Goal: Task Accomplishment & Management: Manage account settings

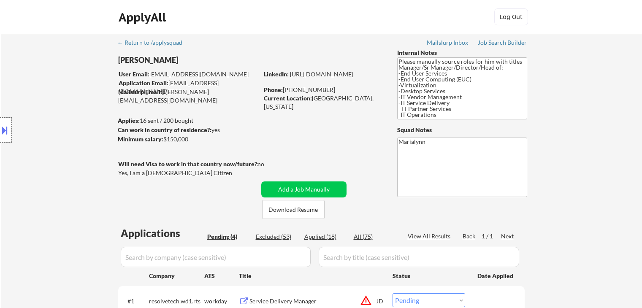
select select ""pending""
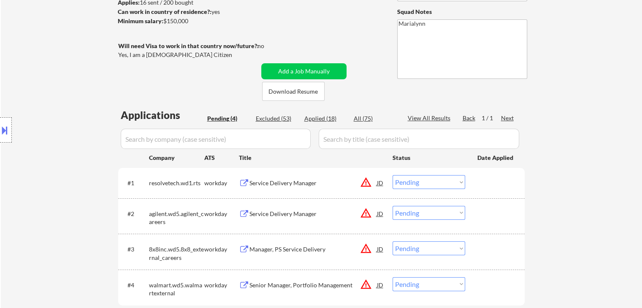
scroll to position [130, 0]
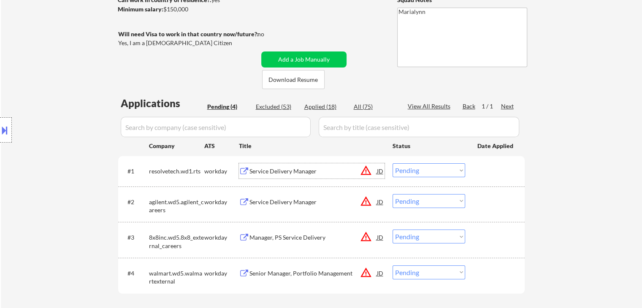
click at [290, 175] on div "Service Delivery Manager" at bounding box center [312, 170] width 127 height 15
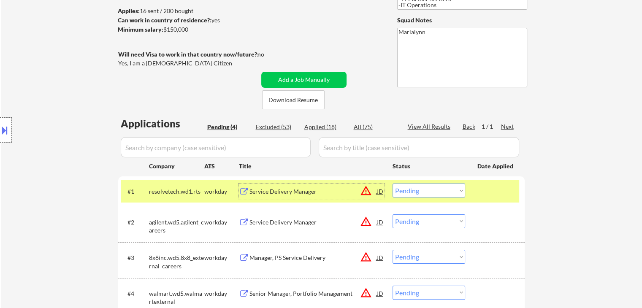
scroll to position [169, 0]
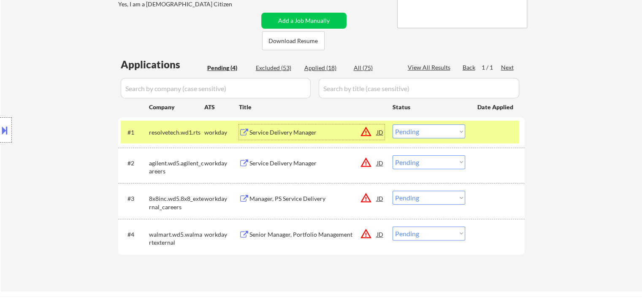
click at [313, 130] on div "Service Delivery Manager" at bounding box center [312, 132] width 127 height 8
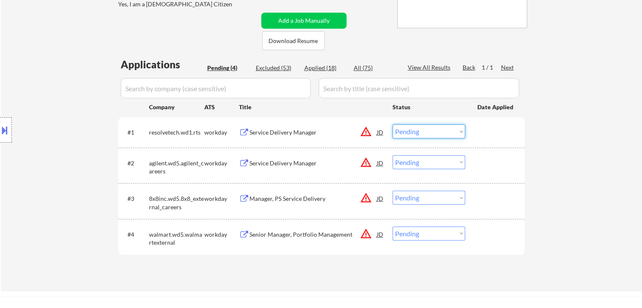
click at [417, 129] on select "Choose an option... Pending Applied Excluded (Questions) Excluded (Expired) Exc…" at bounding box center [428, 131] width 73 height 14
click at [392, 124] on select "Choose an option... Pending Applied Excluded (Questions) Excluded (Expired) Exc…" at bounding box center [428, 131] width 73 height 14
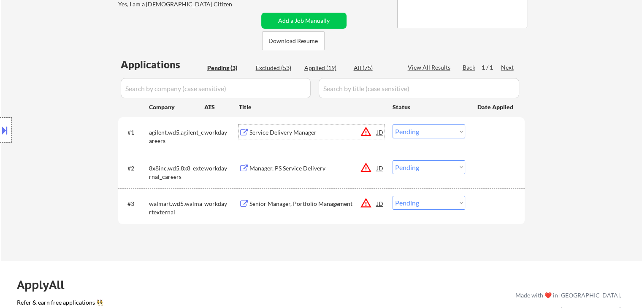
click at [294, 130] on div "Service Delivery Manager" at bounding box center [312, 132] width 127 height 8
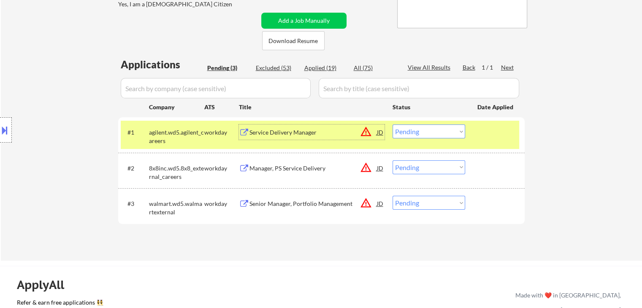
drag, startPoint x: 412, startPoint y: 132, endPoint x: 418, endPoint y: 137, distance: 8.7
click at [412, 132] on select "Choose an option... Pending Applied Excluded (Questions) Excluded (Expired) Exc…" at bounding box center [428, 131] width 73 height 14
click at [392, 124] on select "Choose an option... Pending Applied Excluded (Questions) Excluded (Expired) Exc…" at bounding box center [428, 131] width 73 height 14
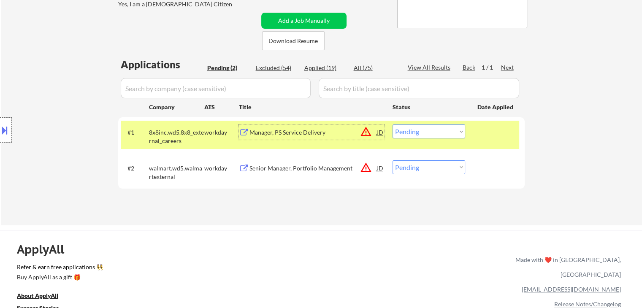
click at [317, 135] on div "Manager, PS Service Delivery" at bounding box center [312, 132] width 127 height 8
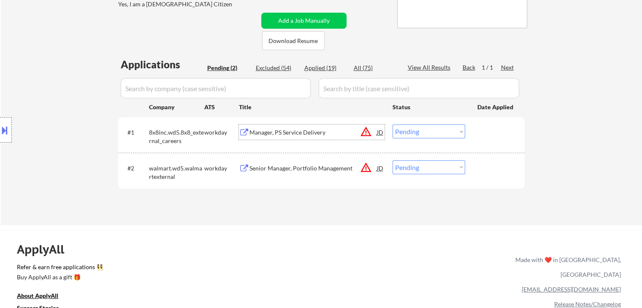
click at [414, 135] on select "Choose an option... Pending Applied Excluded (Questions) Excluded (Expired) Exc…" at bounding box center [428, 131] width 73 height 14
click at [392, 124] on select "Choose an option... Pending Applied Excluded (Questions) Excluded (Expired) Exc…" at bounding box center [428, 131] width 73 height 14
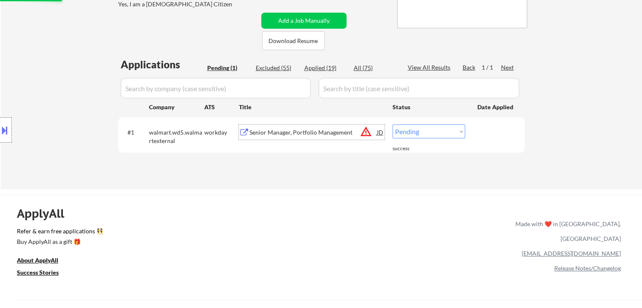
click at [253, 137] on div "Senior Manager, Portfolio Management" at bounding box center [312, 131] width 127 height 15
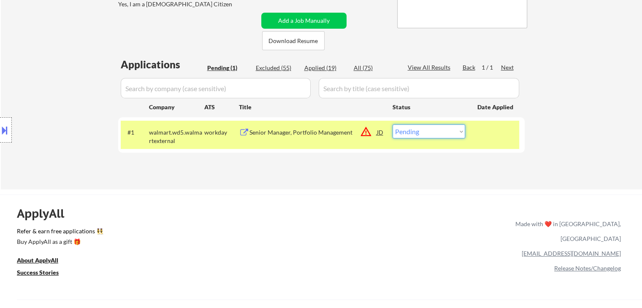
drag, startPoint x: 424, startPoint y: 127, endPoint x: 429, endPoint y: 138, distance: 12.3
click at [424, 127] on select "Choose an option... Pending Applied Excluded (Questions) Excluded (Expired) Exc…" at bounding box center [428, 131] width 73 height 14
select select ""excluded__location_""
click at [392, 124] on select "Choose an option... Pending Applied Excluded (Questions) Excluded (Expired) Exc…" at bounding box center [428, 131] width 73 height 14
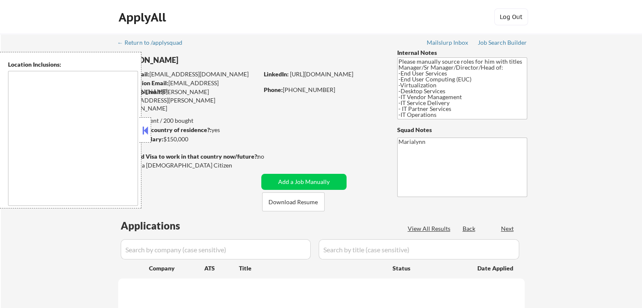
type textarea "Tacoma, WA Fife, WA Fircrest, WA University Place, WA Lakewood, WA Puyallup, WA…"
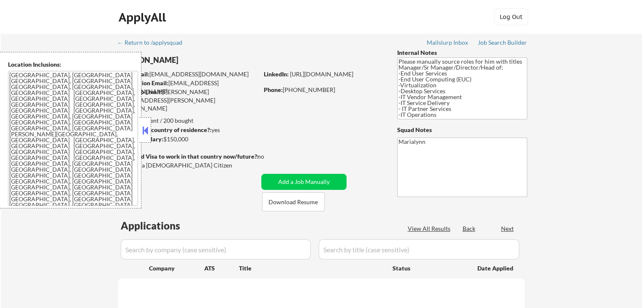
select select ""pending""
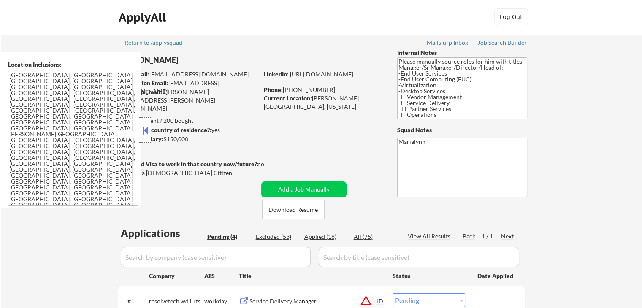
click at [146, 127] on button at bounding box center [144, 130] width 9 height 13
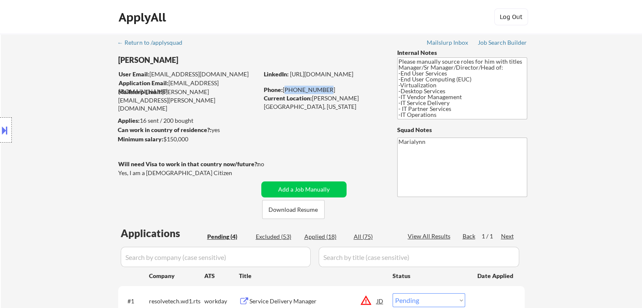
drag, startPoint x: 284, startPoint y: 89, endPoint x: 321, endPoint y: 93, distance: 37.4
click at [321, 93] on div "Phone: 253-888-5638" at bounding box center [323, 90] width 119 height 8
copy div "253-888-5638"
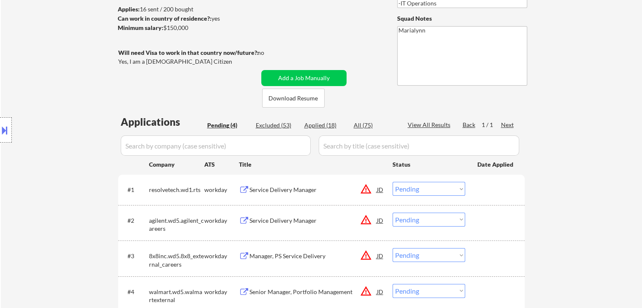
scroll to position [127, 0]
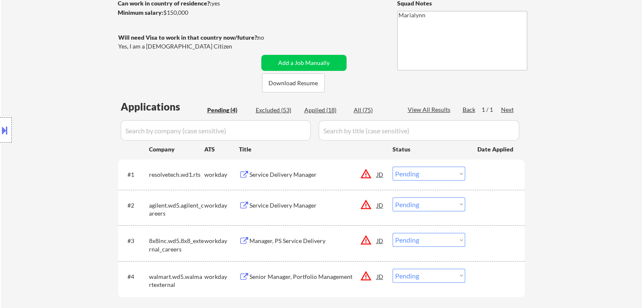
click at [297, 32] on div "← Return to /applysquad Mailslurp Inbox Job Search Builder John Sims User Email…" at bounding box center [321, 117] width 421 height 420
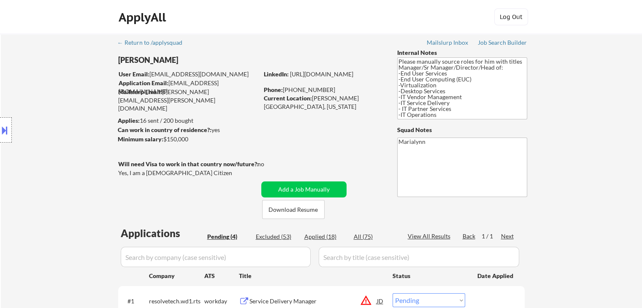
scroll to position [0, 0]
drag, startPoint x: 281, startPoint y: 88, endPoint x: 295, endPoint y: 90, distance: 14.5
click at [295, 90] on div "Phone: 253-888-5638" at bounding box center [323, 90] width 119 height 8
click at [297, 90] on div "Phone: 253-888-5638" at bounding box center [323, 90] width 119 height 8
drag, startPoint x: 281, startPoint y: 88, endPoint x: 285, endPoint y: 91, distance: 4.6
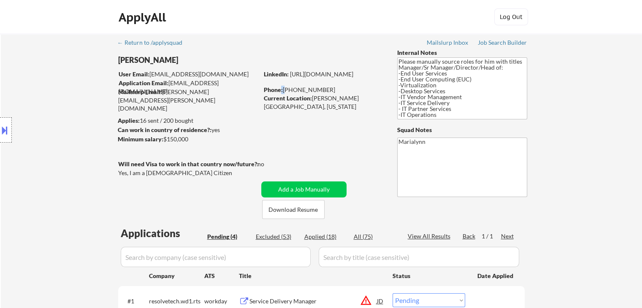
click at [285, 91] on div "Phone: 253-888-5638" at bounding box center [323, 90] width 119 height 8
drag, startPoint x: 291, startPoint y: 90, endPoint x: 321, endPoint y: 90, distance: 30.8
click at [321, 90] on div "Phone: 253-888-5638" at bounding box center [323, 90] width 119 height 8
drag, startPoint x: 311, startPoint y: 94, endPoint x: 340, endPoint y: 102, distance: 29.2
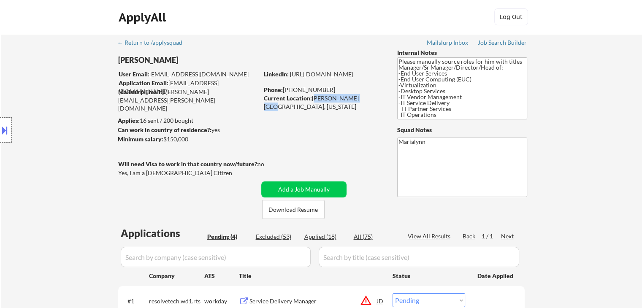
click at [355, 101] on div "Current Location: Bonney Lake, WA 98391, Washington" at bounding box center [323, 102] width 119 height 16
copy div "Bonney Lake, WA"
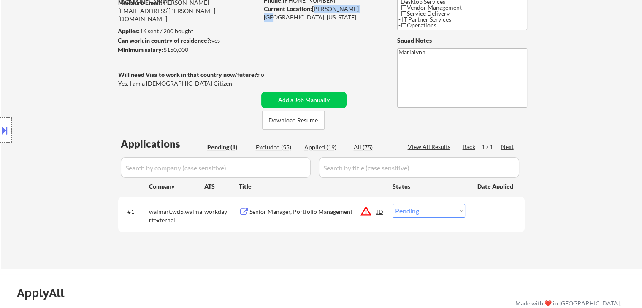
scroll to position [84, 0]
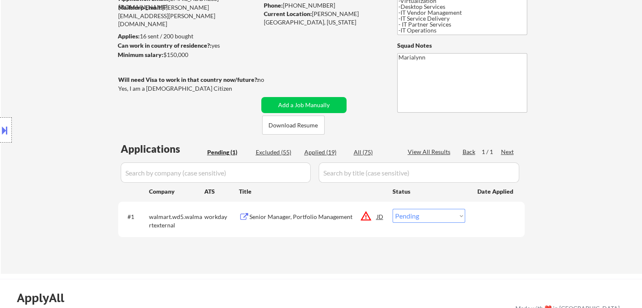
click at [329, 154] on div "Applied (19)" at bounding box center [325, 152] width 42 height 8
select select ""applied""
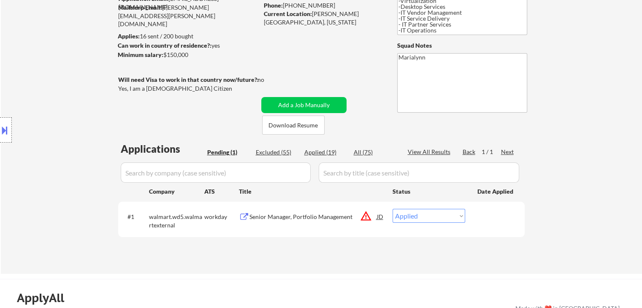
select select ""applied""
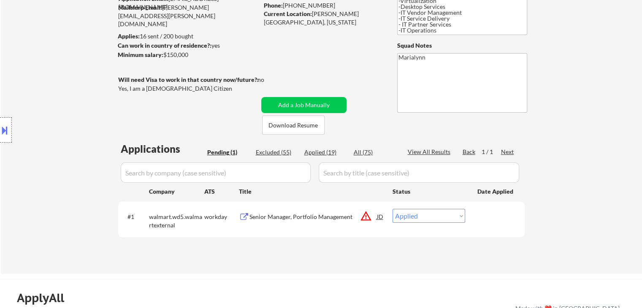
select select ""applied""
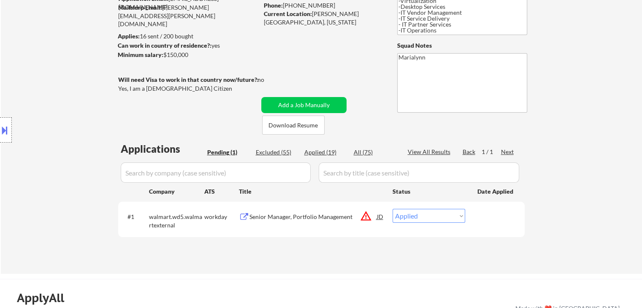
select select ""applied""
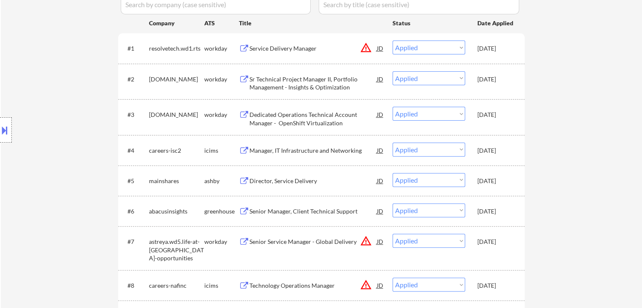
scroll to position [253, 0]
click at [499, 118] on div "[DATE]" at bounding box center [495, 114] width 37 height 8
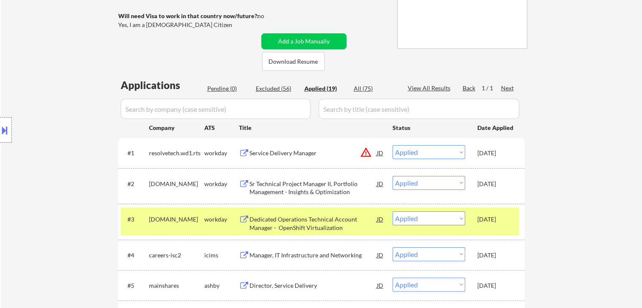
scroll to position [127, 0]
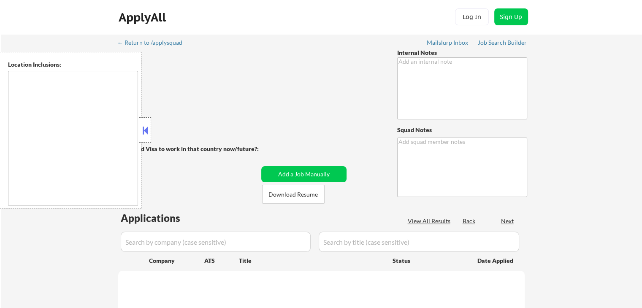
type textarea "IMPORTANT: • 🤖 AI answers OK! • Don’t check min salary, you can use it if any a…"
type textarea "Marialynn"
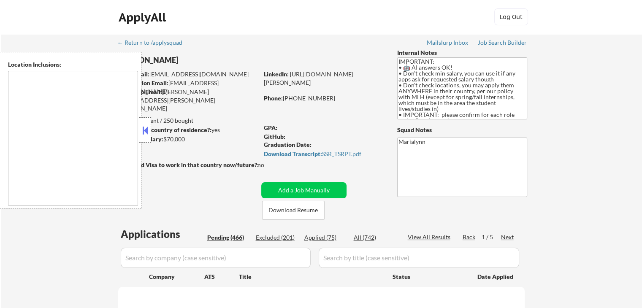
click at [148, 133] on button at bounding box center [144, 130] width 9 height 13
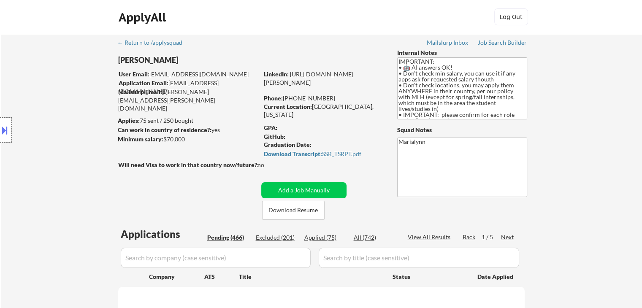
select select ""pending""
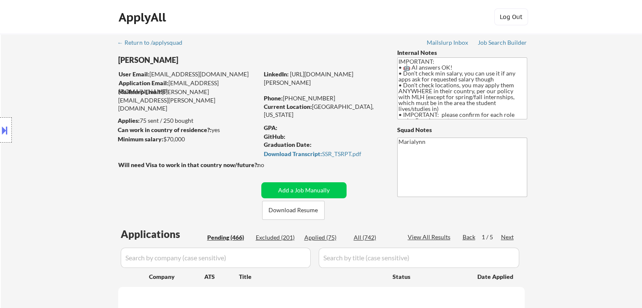
select select ""pending""
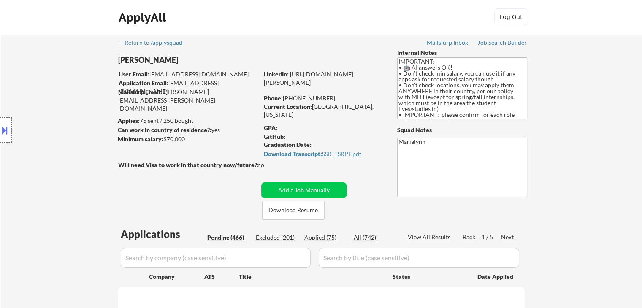
select select ""pending""
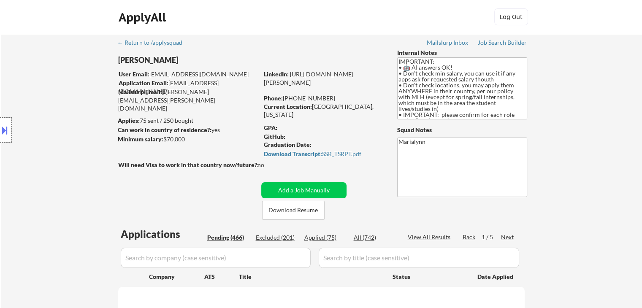
select select ""pending""
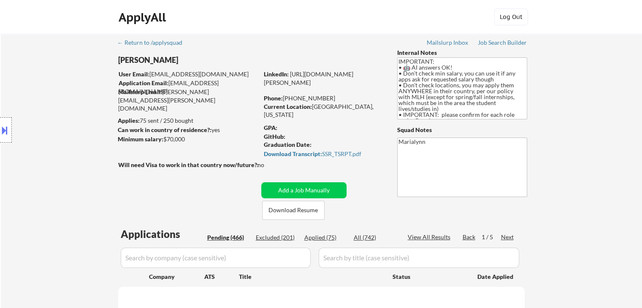
select select ""pending""
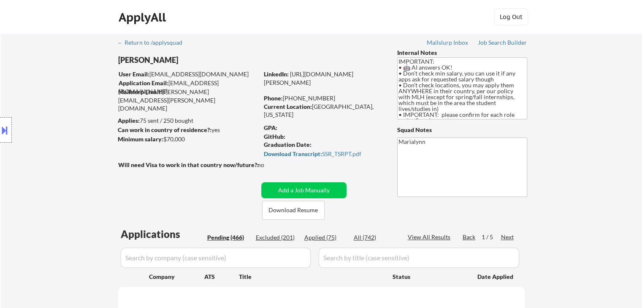
select select ""pending""
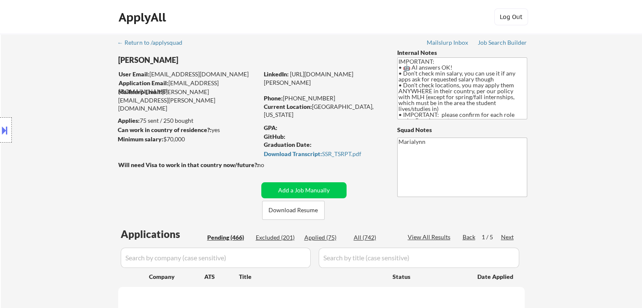
select select ""pending""
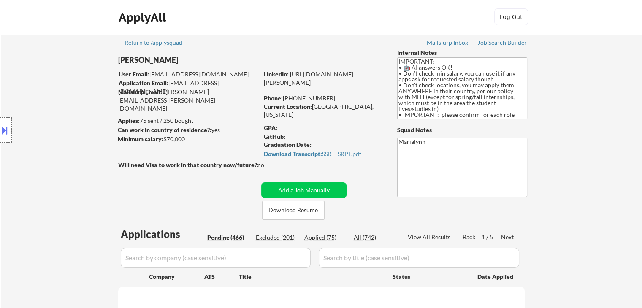
select select ""pending""
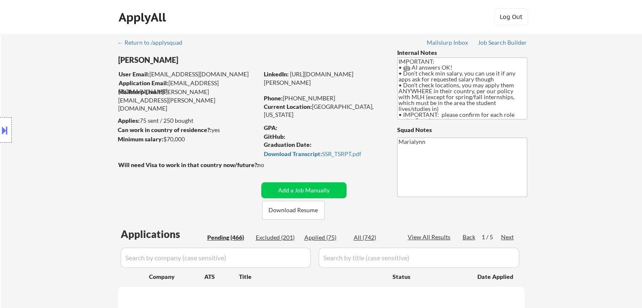
select select ""pending""
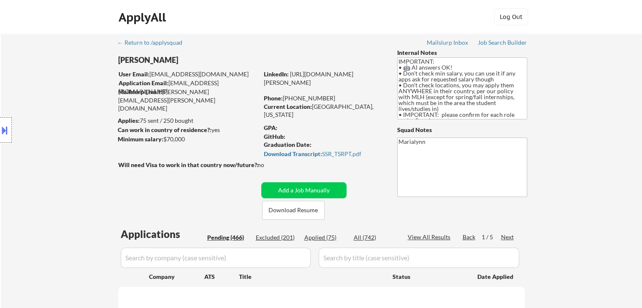
select select ""pending""
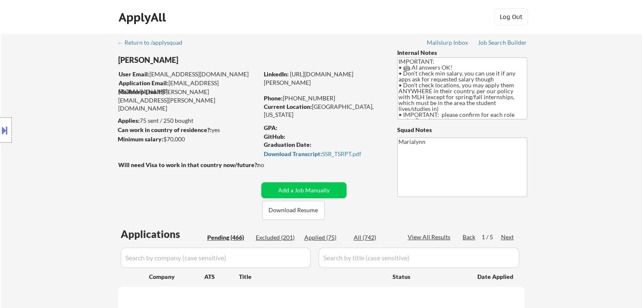
select select ""pending""
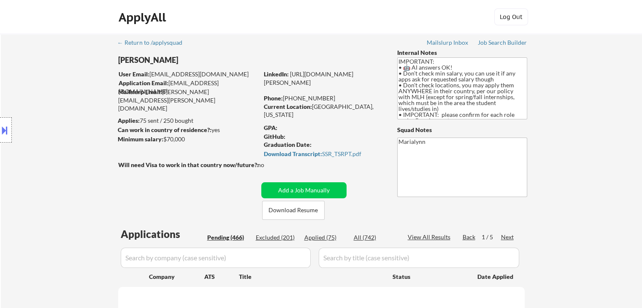
select select ""pending""
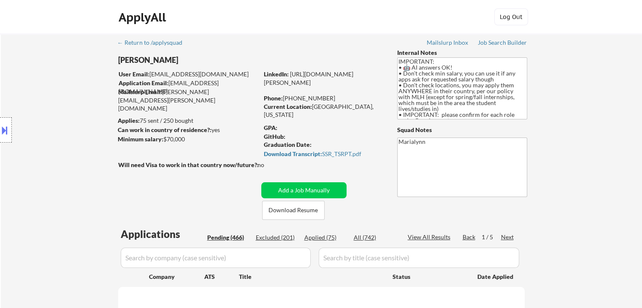
select select ""pending""
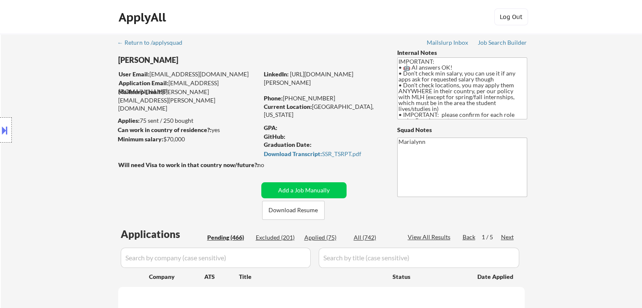
select select ""pending""
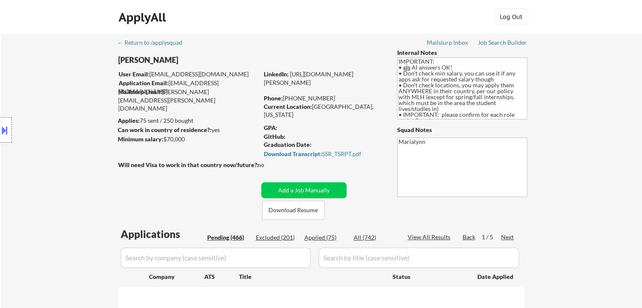
select select ""pending""
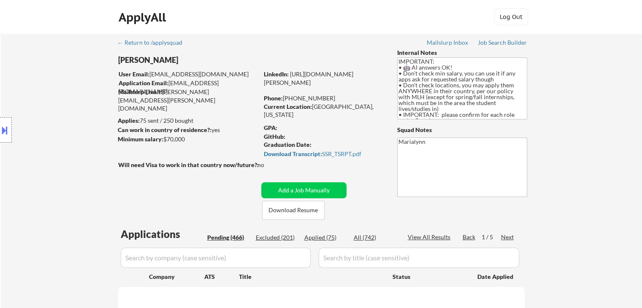
select select ""pending""
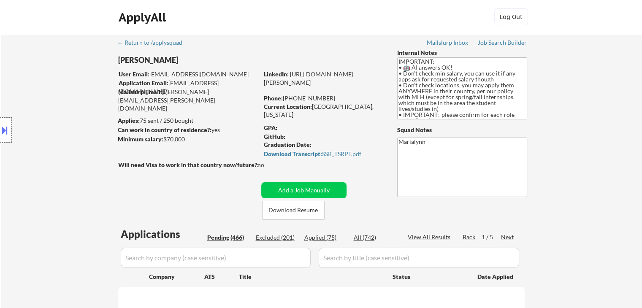
select select ""pending""
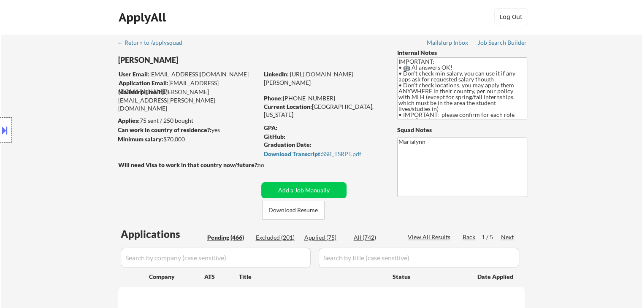
select select ""pending""
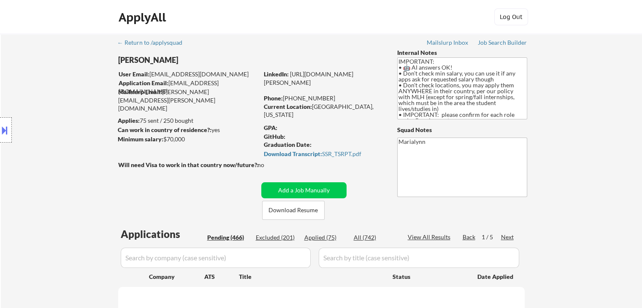
select select ""pending""
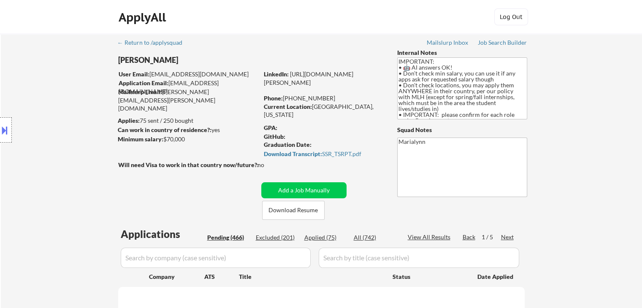
select select ""pending""
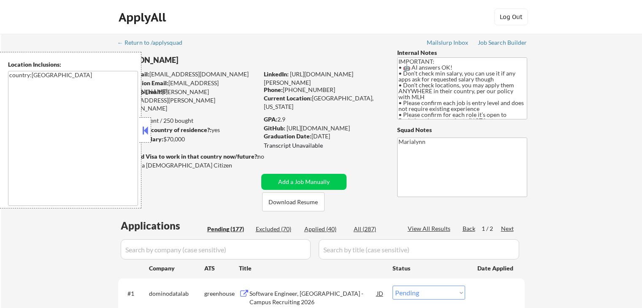
select select ""pending""
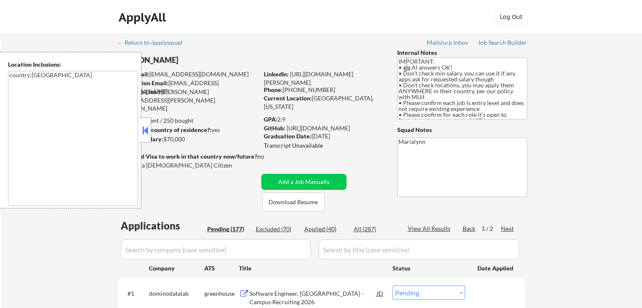
select select ""pending""
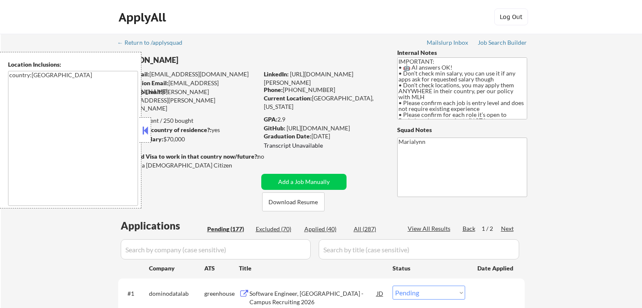
select select ""pending""
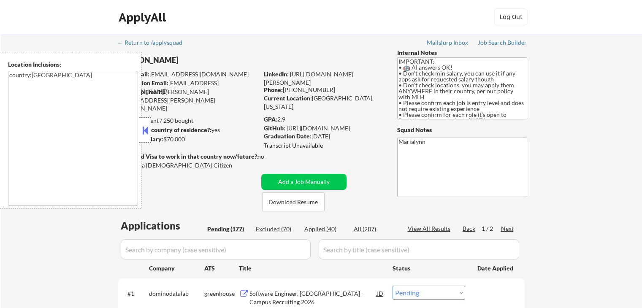
select select ""pending""
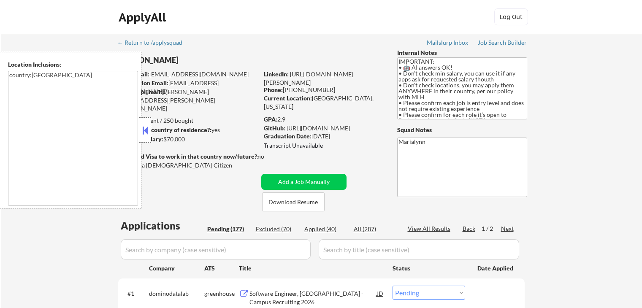
select select ""pending""
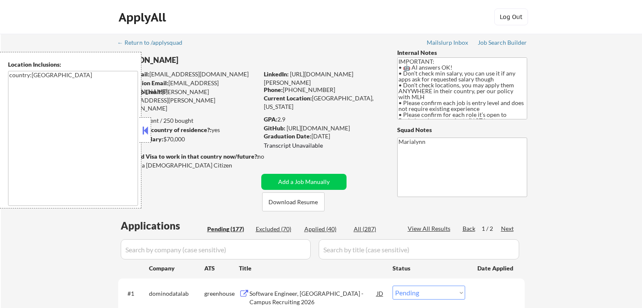
select select ""pending""
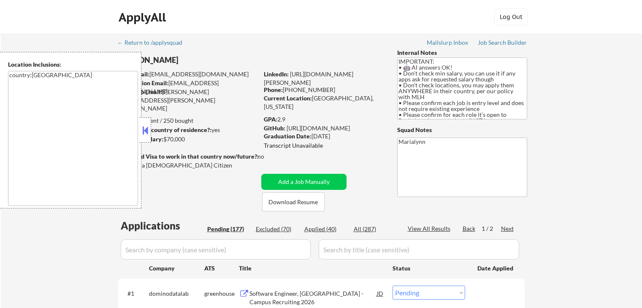
select select ""pending""
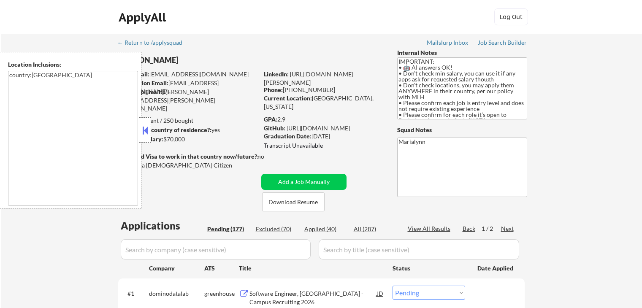
select select ""pending""
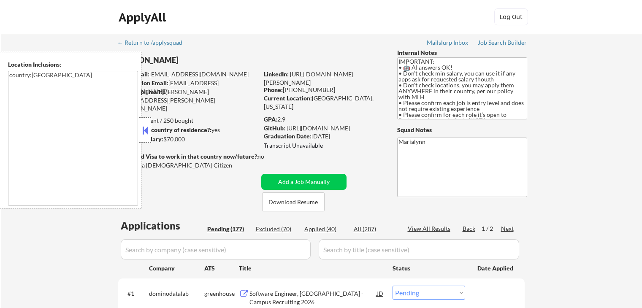
select select ""pending""
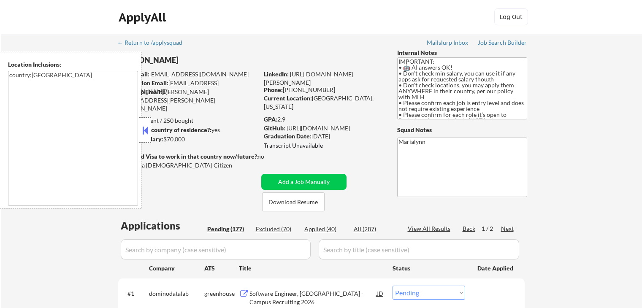
select select ""pending""
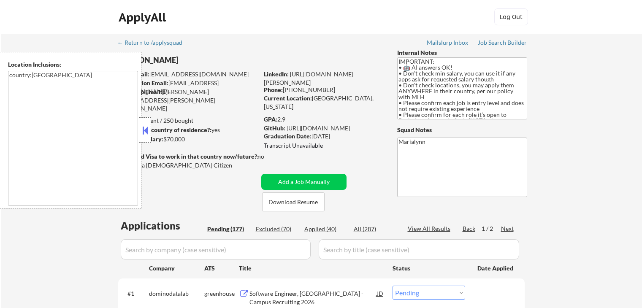
select select ""pending""
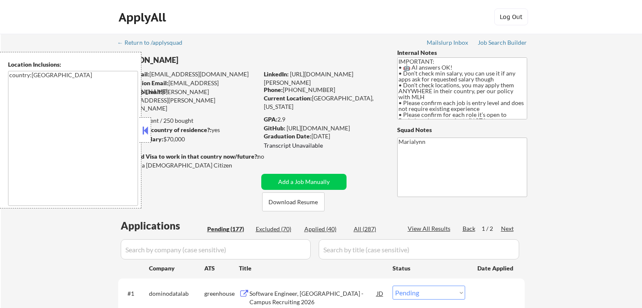
select select ""pending""
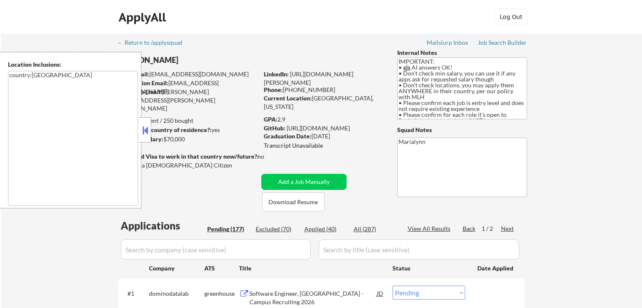
select select ""pending""
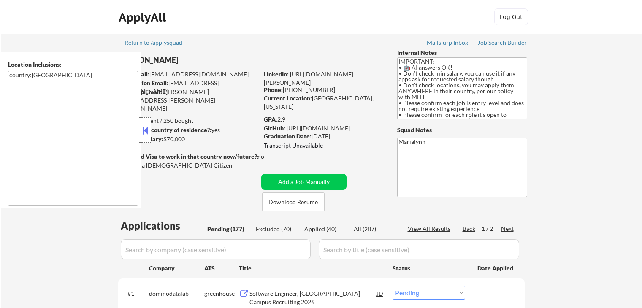
select select ""pending""
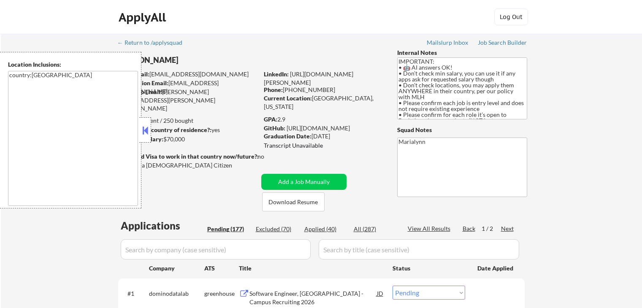
select select ""pending""
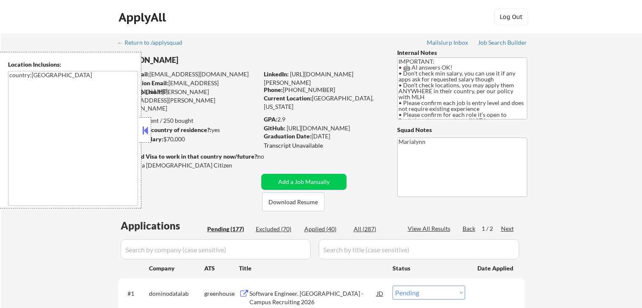
select select ""pending""
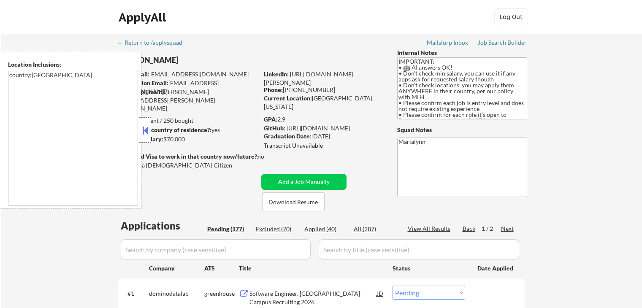
select select ""pending""
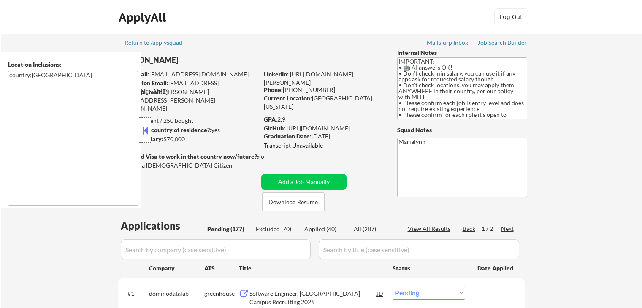
select select ""pending""
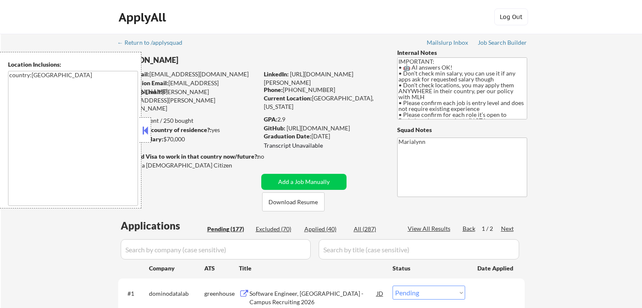
select select ""pending""
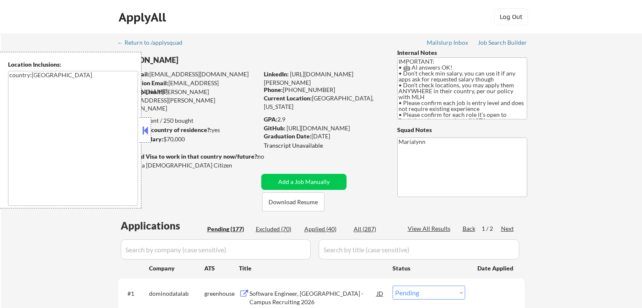
select select ""pending""
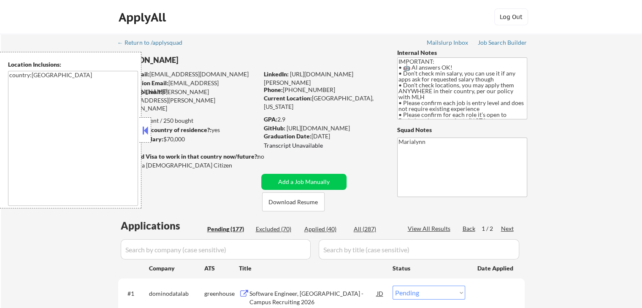
click at [149, 130] on button at bounding box center [144, 130] width 9 height 13
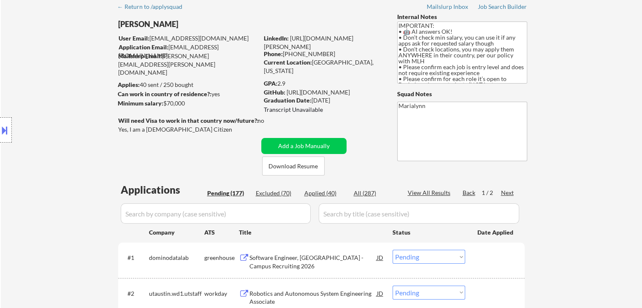
scroll to position [84, 0]
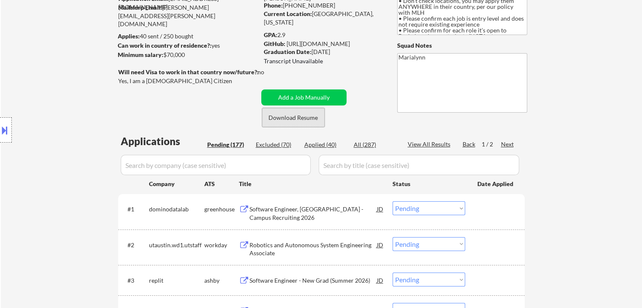
drag, startPoint x: 311, startPoint y: 115, endPoint x: 305, endPoint y: 134, distance: 19.4
click at [311, 115] on button "Download Resume" at bounding box center [293, 117] width 62 height 19
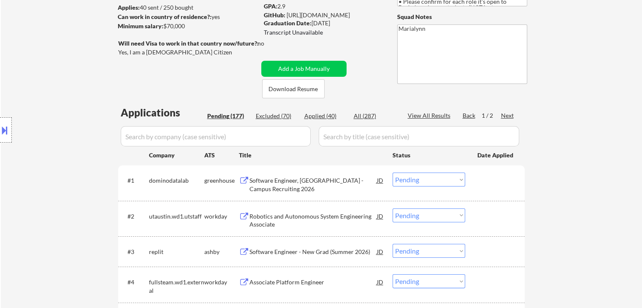
scroll to position [127, 0]
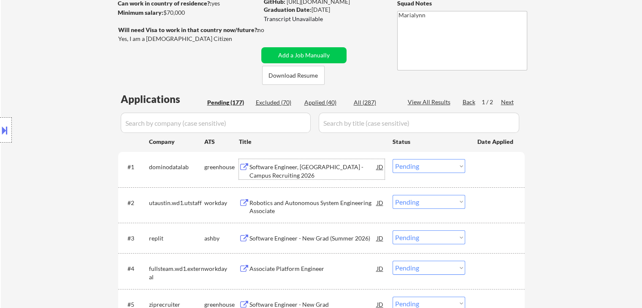
click at [272, 172] on div "Software Engineer, New Grad - Campus Recruiting 2026" at bounding box center [312, 171] width 127 height 16
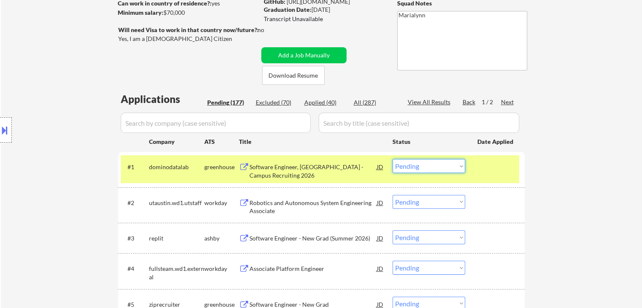
click at [416, 167] on select "Choose an option... Pending Applied Excluded (Questions) Excluded (Expired) Exc…" at bounding box center [428, 166] width 73 height 14
click at [392, 159] on select "Choose an option... Pending Applied Excluded (Questions) Excluded (Expired) Exc…" at bounding box center [428, 166] width 73 height 14
select select ""pending""
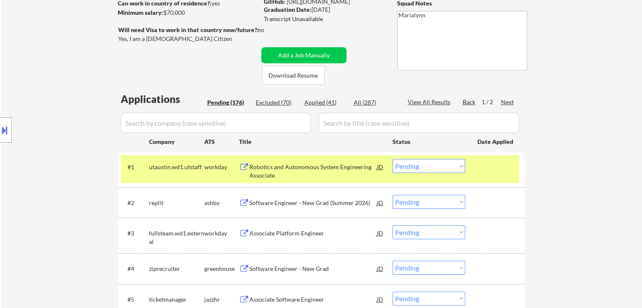
click at [297, 167] on div "Robotics and Autonomous System Engineering Associate" at bounding box center [312, 171] width 127 height 16
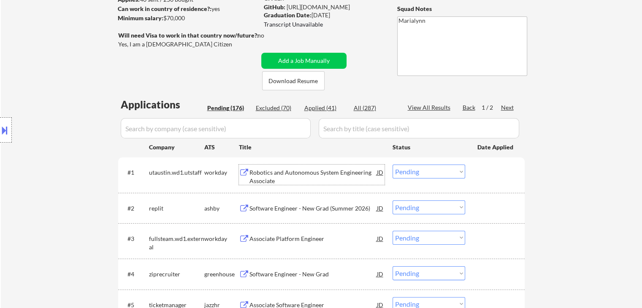
scroll to position [169, 0]
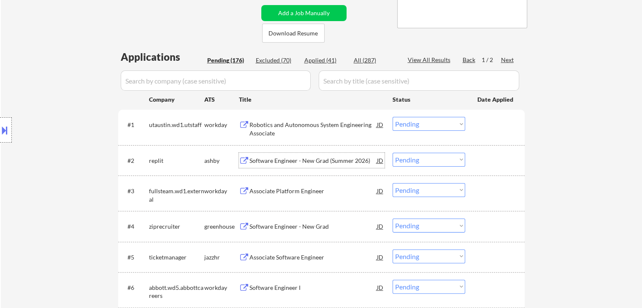
click at [308, 161] on div "Software Engineer - New Grad (Summer 2026)" at bounding box center [312, 160] width 127 height 8
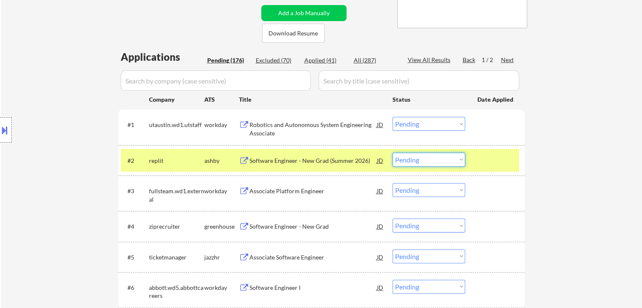
click at [440, 158] on select "Choose an option... Pending Applied Excluded (Questions) Excluded (Expired) Exc…" at bounding box center [428, 160] width 73 height 14
click at [392, 153] on select "Choose an option... Pending Applied Excluded (Questions) Excluded (Expired) Exc…" at bounding box center [428, 160] width 73 height 14
select select ""pending""
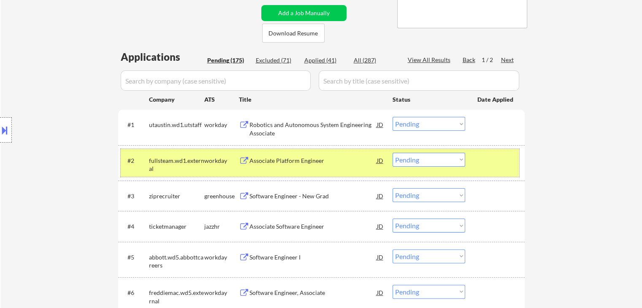
drag, startPoint x: 176, startPoint y: 164, endPoint x: 263, endPoint y: 152, distance: 87.7
click at [177, 164] on div "fullsteam.wd1.external" at bounding box center [176, 164] width 55 height 16
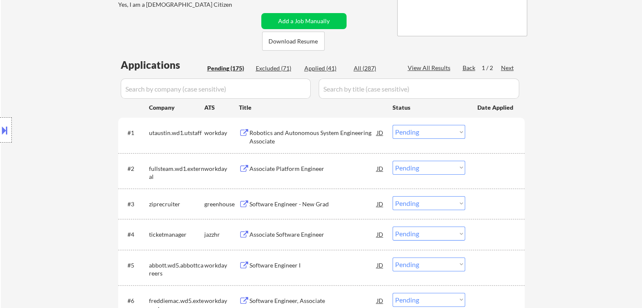
scroll to position [211, 0]
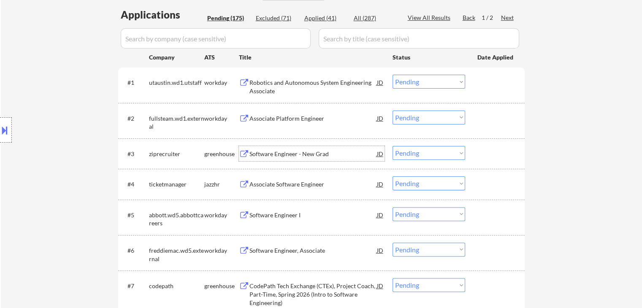
click at [299, 152] on div "Software Engineer - New Grad" at bounding box center [312, 154] width 127 height 8
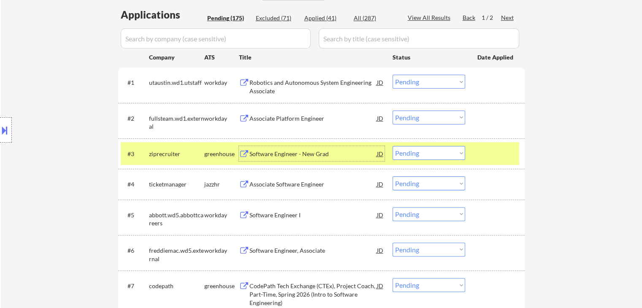
click at [429, 154] on select "Choose an option... Pending Applied Excluded (Questions) Excluded (Expired) Exc…" at bounding box center [428, 153] width 73 height 14
click at [392, 146] on select "Choose an option... Pending Applied Excluded (Questions) Excluded (Expired) Exc…" at bounding box center [428, 153] width 73 height 14
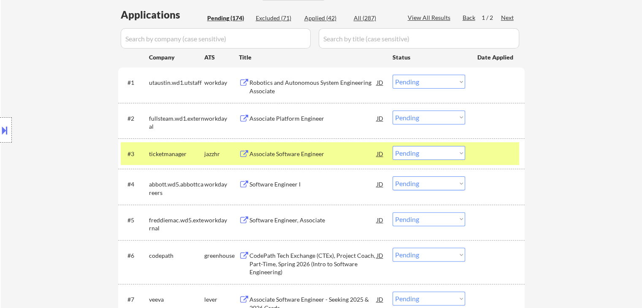
click at [291, 156] on div "Associate Software Engineer" at bounding box center [312, 154] width 127 height 8
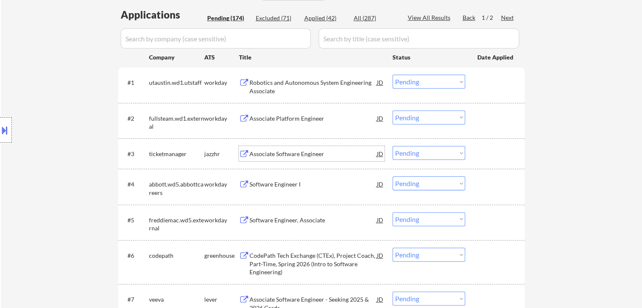
click at [5, 128] on button at bounding box center [4, 130] width 9 height 14
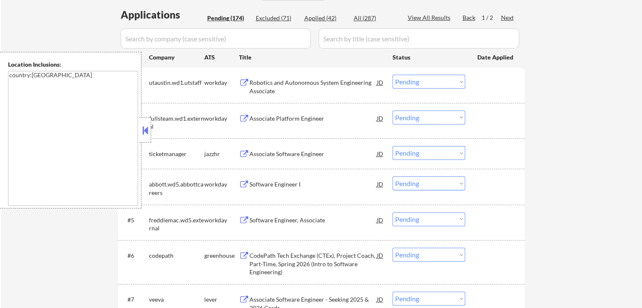
click at [145, 127] on button at bounding box center [144, 130] width 9 height 13
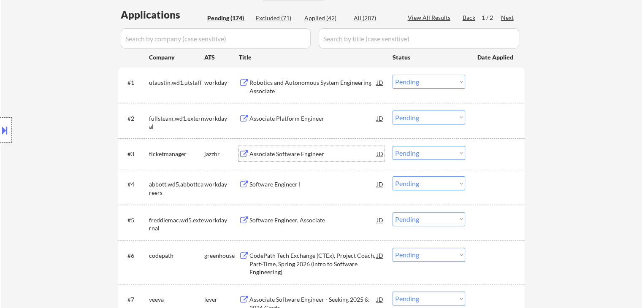
click at [274, 146] on div "Associate Software Engineer" at bounding box center [312, 153] width 127 height 15
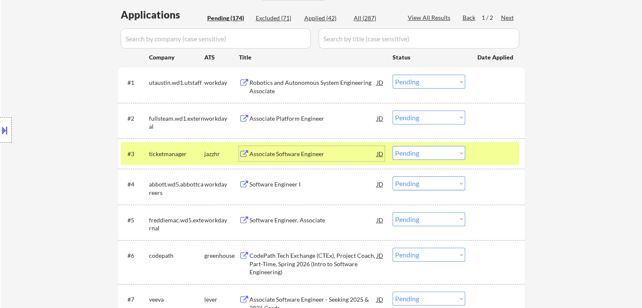
click at [431, 154] on select "Choose an option... Pending Applied Excluded (Questions) Excluded (Expired) Exc…" at bounding box center [428, 153] width 73 height 14
click at [392, 146] on select "Choose an option... Pending Applied Excluded (Questions) Excluded (Expired) Exc…" at bounding box center [428, 153] width 73 height 14
select select ""pending""
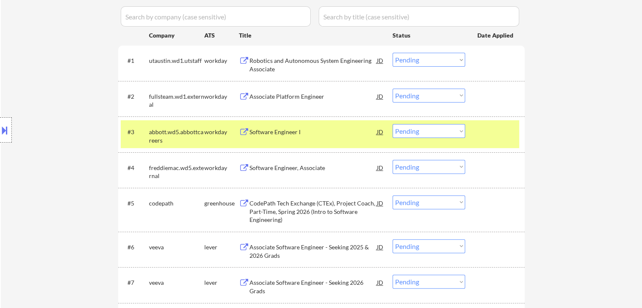
scroll to position [253, 0]
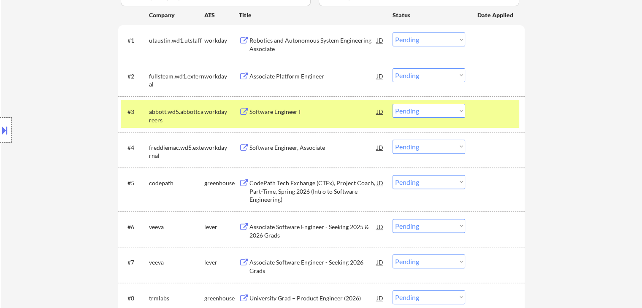
click at [302, 184] on div "CodePath Tech Exchange (CTEx), Project Coach, Part-Time, Spring 2026 (Intro to …" at bounding box center [312, 191] width 127 height 25
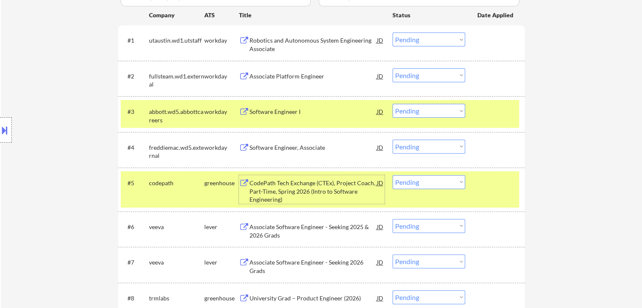
click at [440, 183] on select "Choose an option... Pending Applied Excluded (Questions) Excluded (Expired) Exc…" at bounding box center [428, 182] width 73 height 14
click at [392, 175] on select "Choose an option... Pending Applied Excluded (Questions) Excluded (Expired) Exc…" at bounding box center [428, 182] width 73 height 14
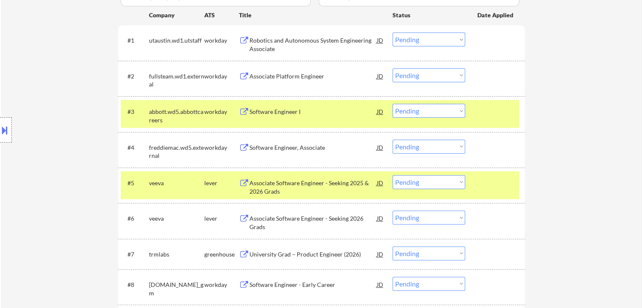
click at [292, 187] on div "Associate Software Engineer - Seeking 2025 & 2026 Grads" at bounding box center [312, 187] width 127 height 16
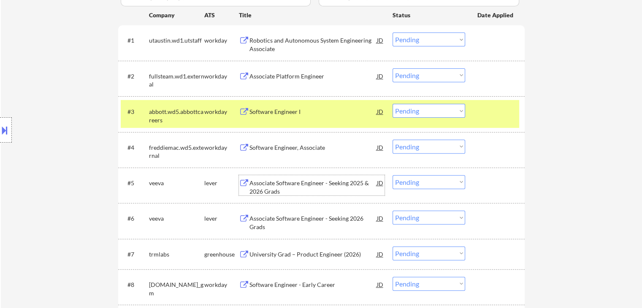
click at [414, 181] on select "Choose an option... Pending Applied Excluded (Questions) Excluded (Expired) Exc…" at bounding box center [428, 182] width 73 height 14
click at [418, 180] on select "Choose an option... Pending Applied Excluded (Questions) Excluded (Expired) Exc…" at bounding box center [428, 182] width 73 height 14
click at [392, 175] on select "Choose an option... Pending Applied Excluded (Questions) Excluded (Expired) Exc…" at bounding box center [428, 182] width 73 height 14
select select ""pending""
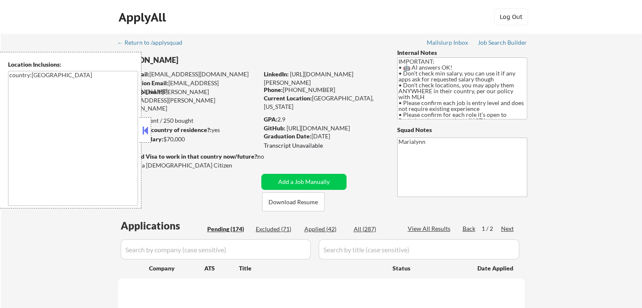
select select ""pending""
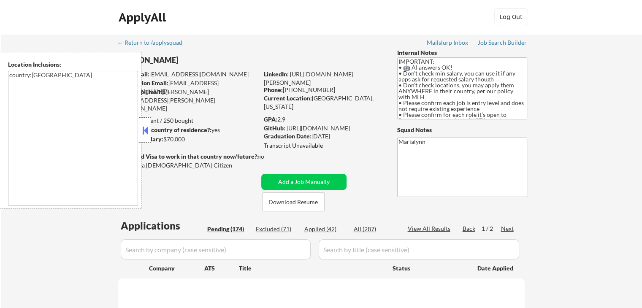
select select ""pending""
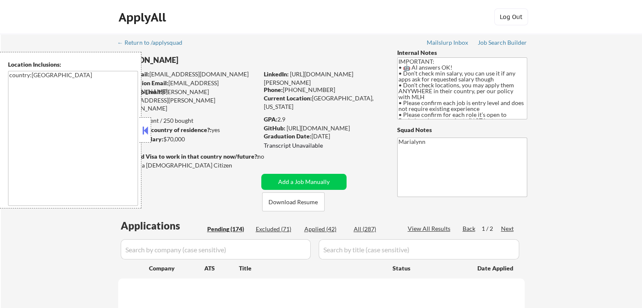
select select ""pending""
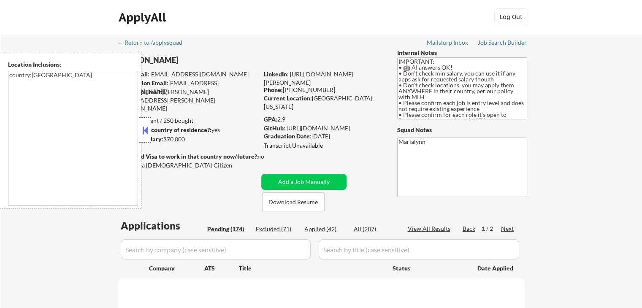
select select ""pending""
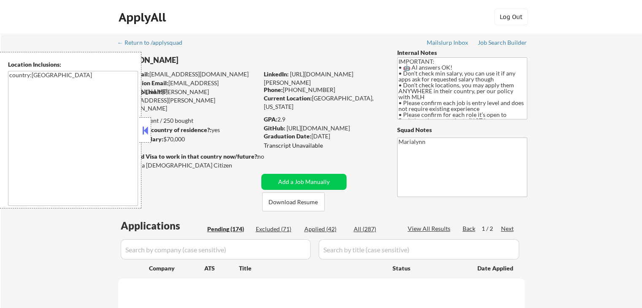
select select ""pending""
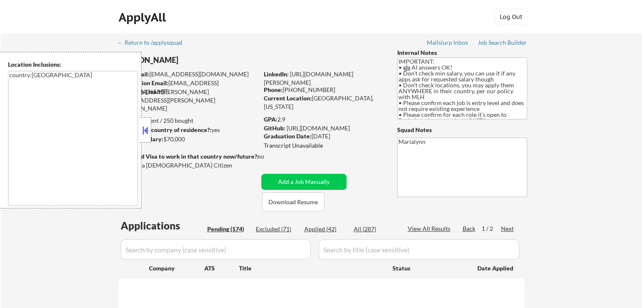
select select ""pending""
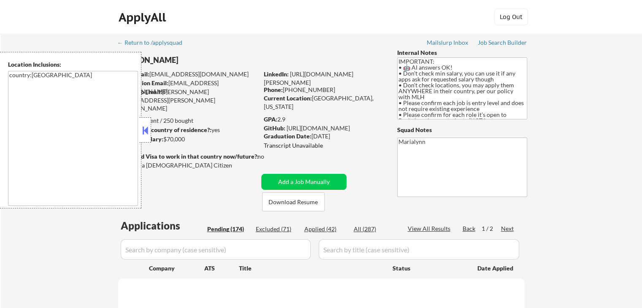
select select ""pending""
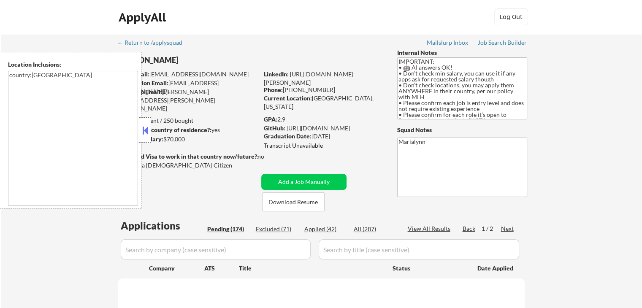
select select ""pending""
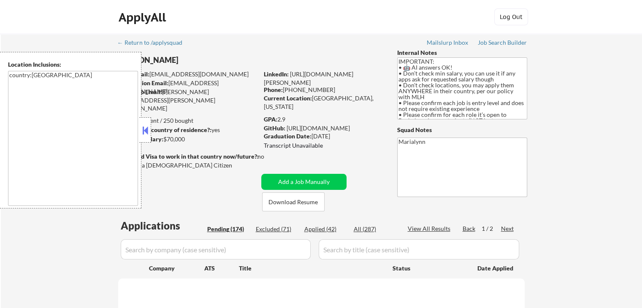
select select ""pending""
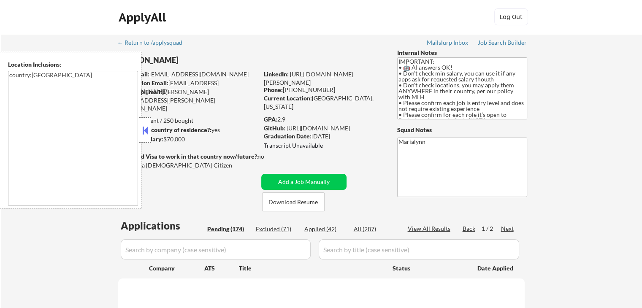
select select ""pending""
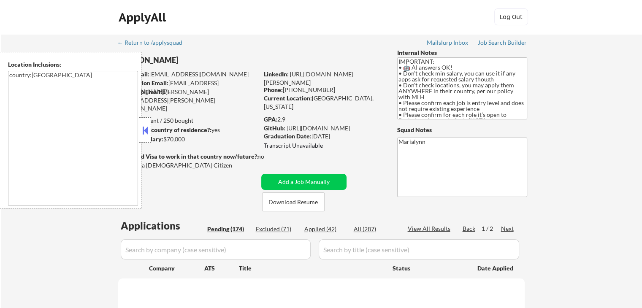
select select ""pending""
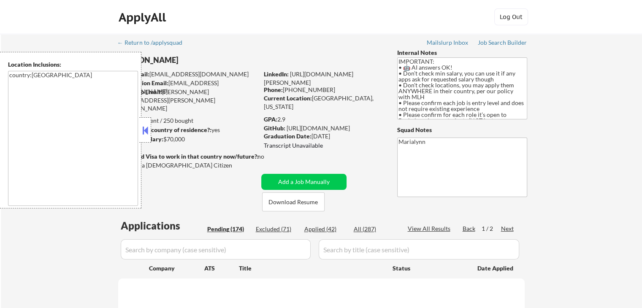
select select ""pending""
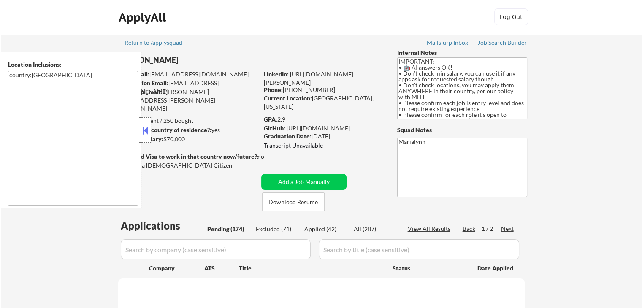
select select ""pending""
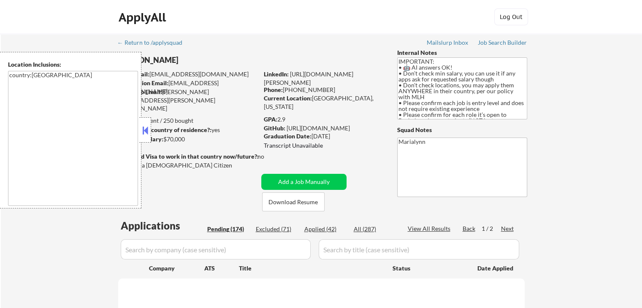
select select ""pending""
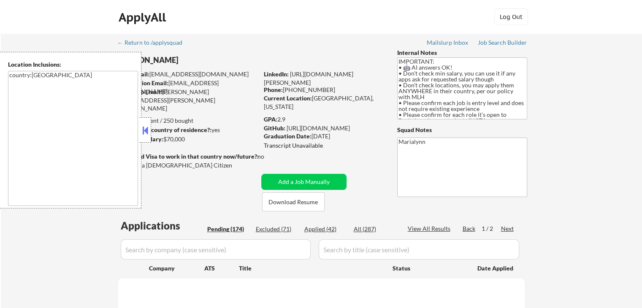
select select ""pending""
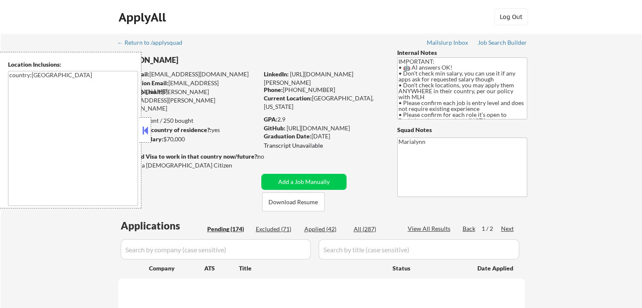
select select ""pending""
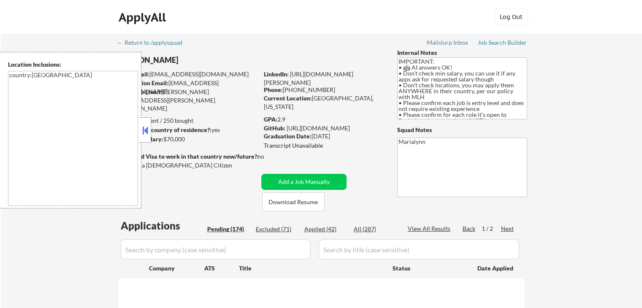
select select ""pending""
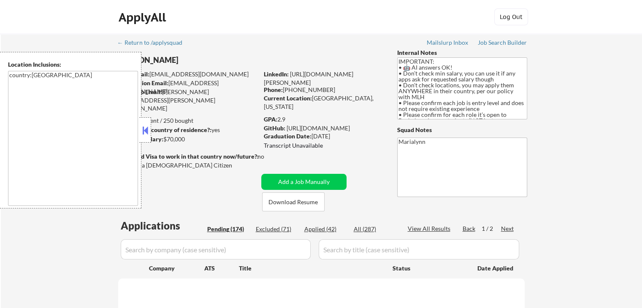
select select ""pending""
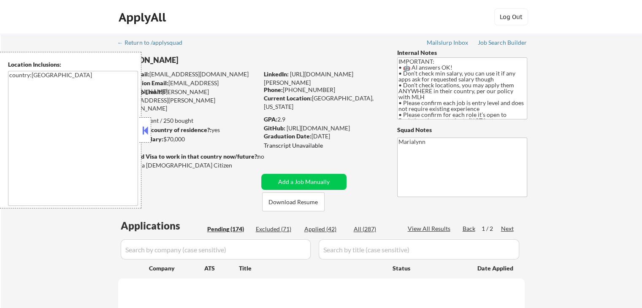
select select ""pending""
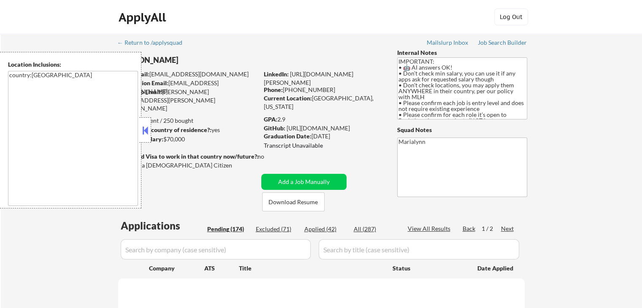
select select ""pending""
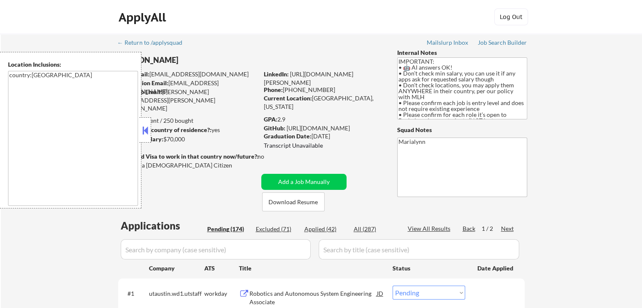
click at [142, 129] on button at bounding box center [144, 130] width 9 height 13
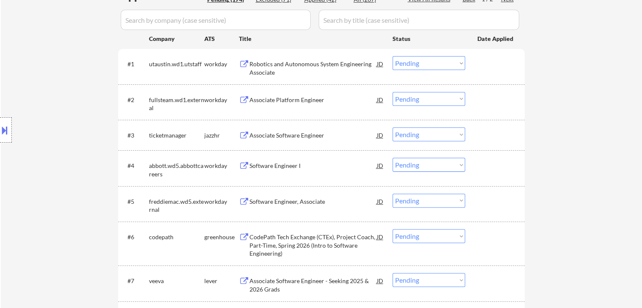
scroll to position [253, 0]
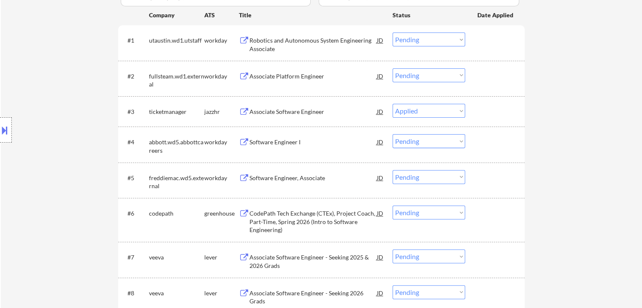
select select ""pending""
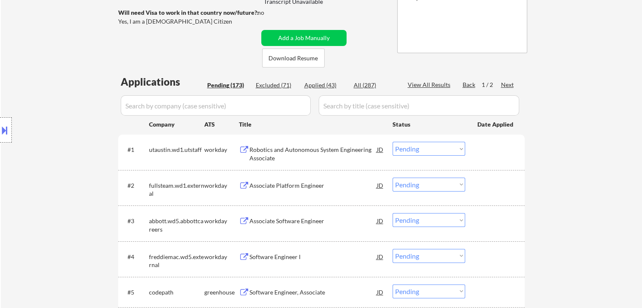
scroll to position [84, 0]
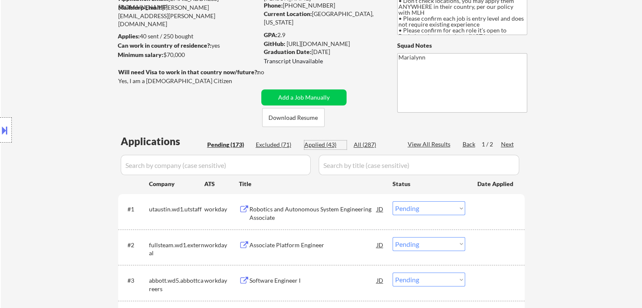
click at [326, 143] on div "Applied (43)" at bounding box center [325, 144] width 42 height 8
select select ""applied""
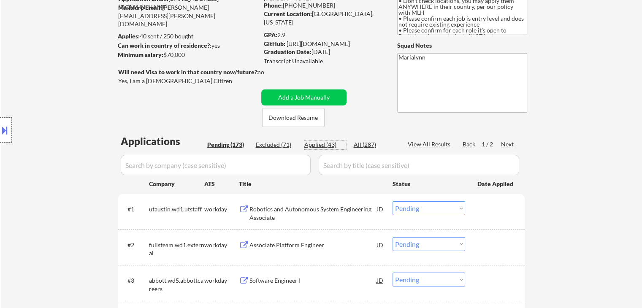
select select ""applied""
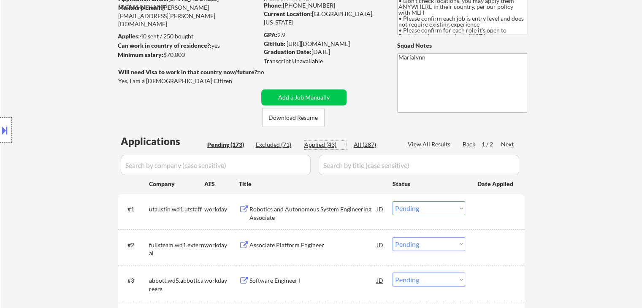
select select ""applied""
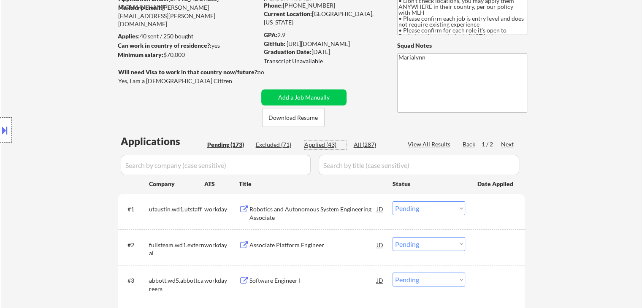
select select ""applied""
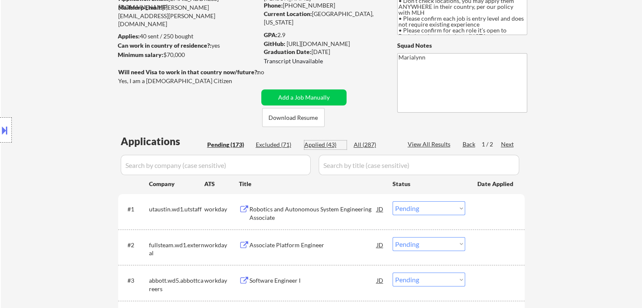
select select ""applied""
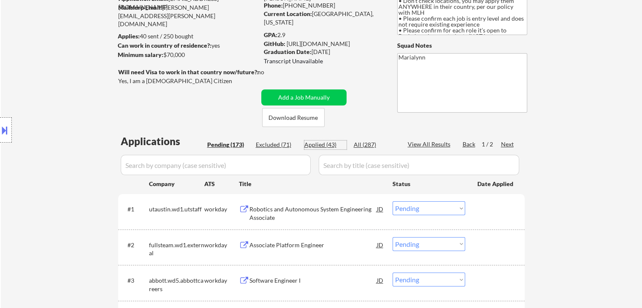
select select ""applied""
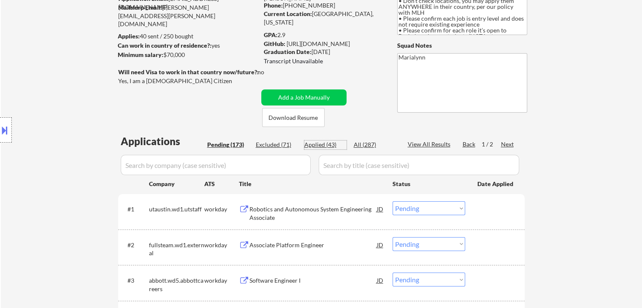
select select ""applied""
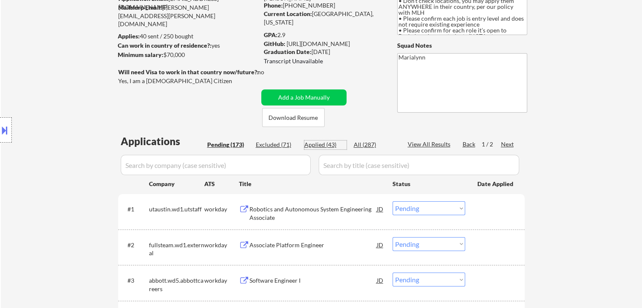
select select ""applied""
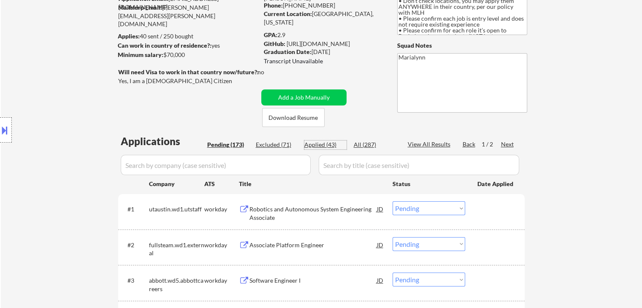
select select ""applied""
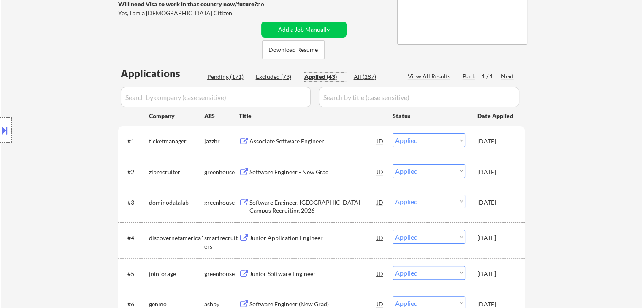
scroll to position [169, 0]
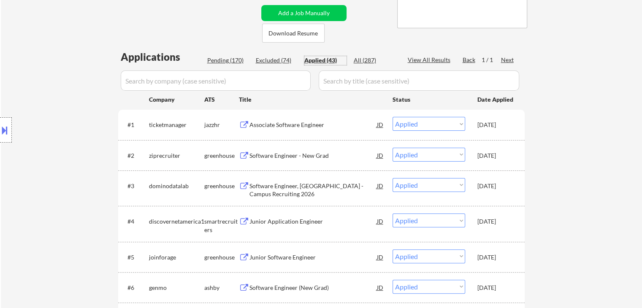
click at [483, 197] on div "#3 dominodatalab greenhouse Software Engineer, New Grad - Campus Recruiting 202…" at bounding box center [320, 188] width 398 height 28
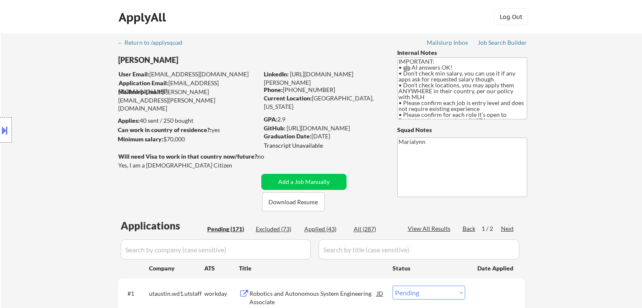
select select ""pending""
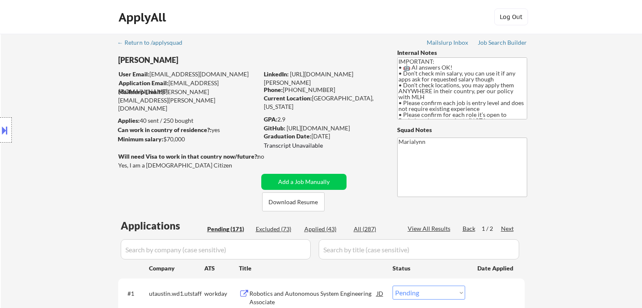
select select ""pending""
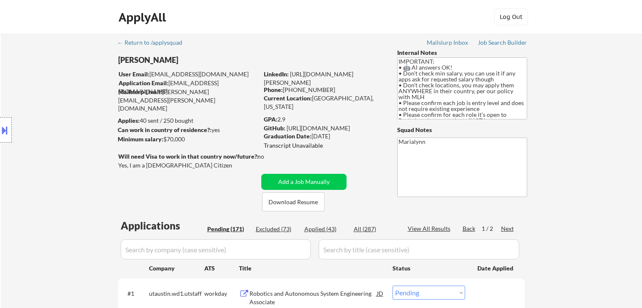
select select ""pending""
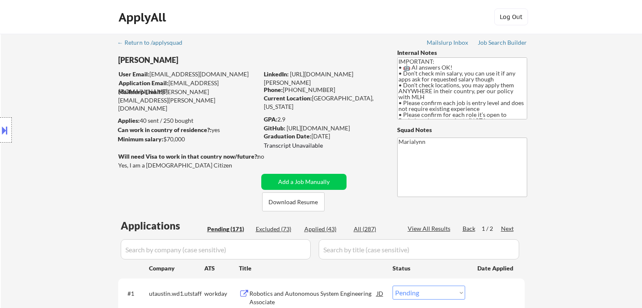
select select ""pending""
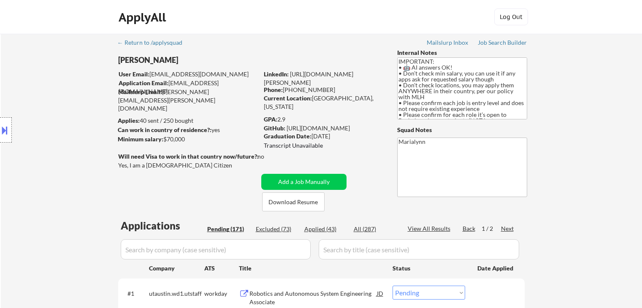
select select ""pending""
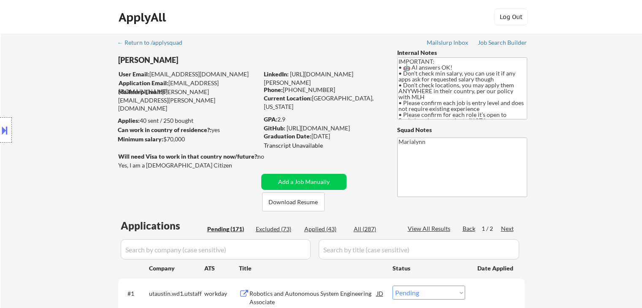
select select ""pending""
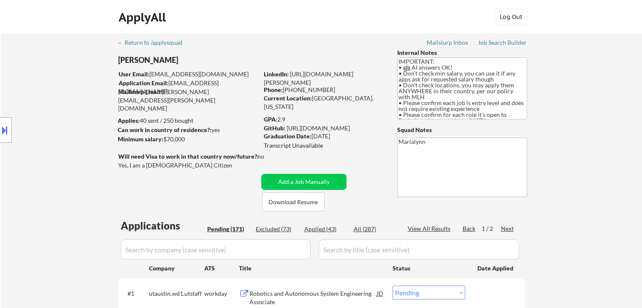
select select ""pending""
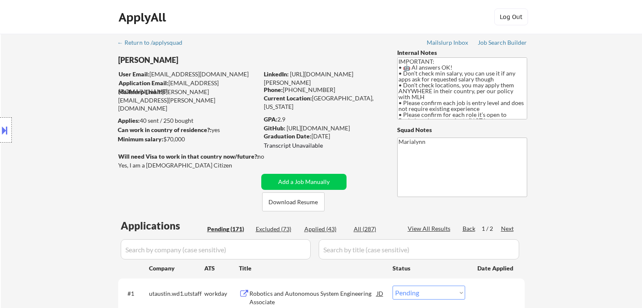
select select ""pending""
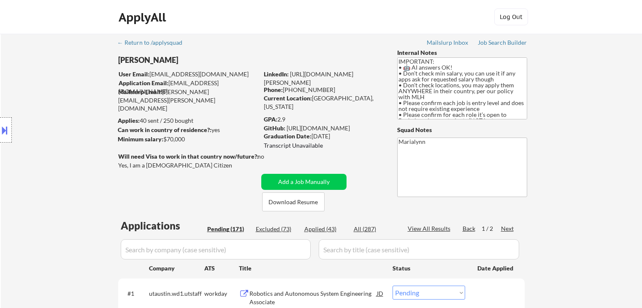
select select ""pending""
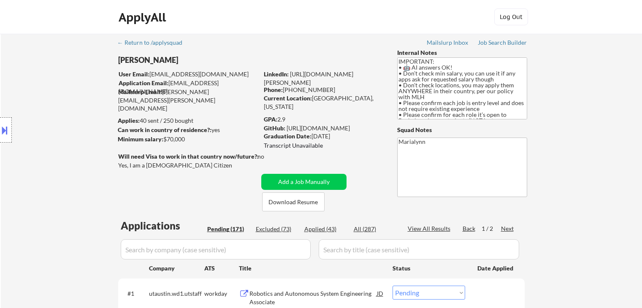
select select ""pending""
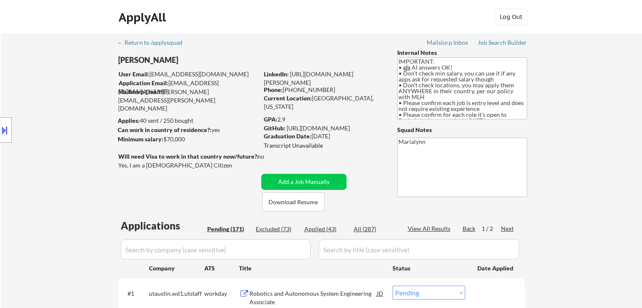
select select ""pending""
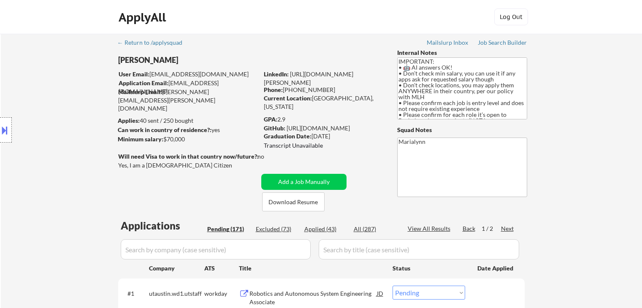
select select ""pending""
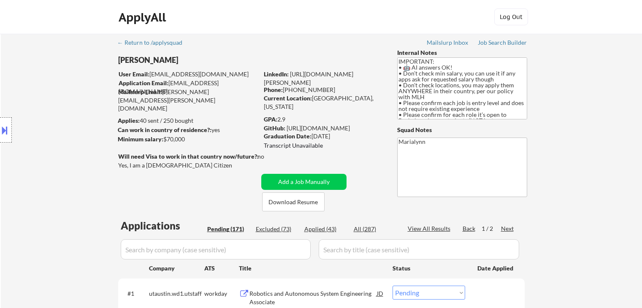
select select ""pending""
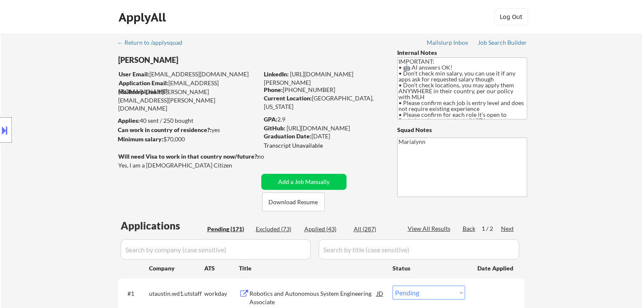
select select ""pending""
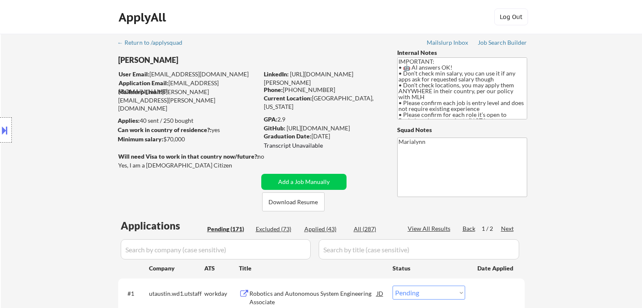
select select ""pending""
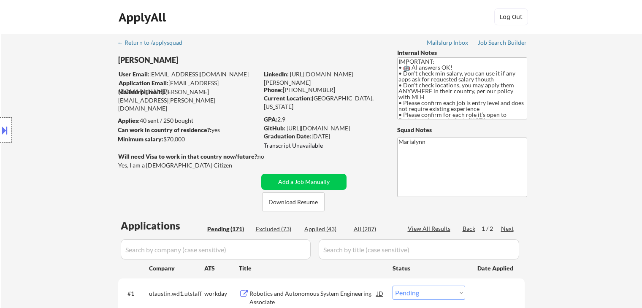
select select ""pending""
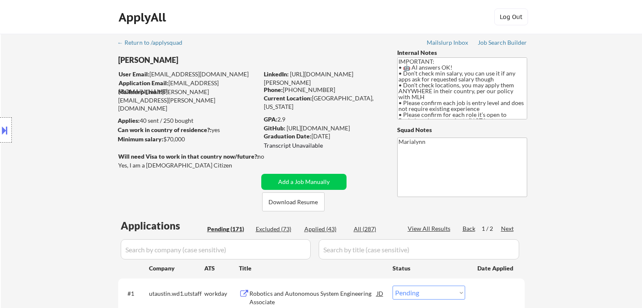
select select ""pending""
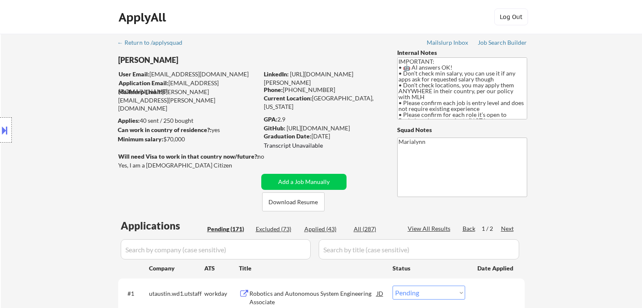
select select ""pending""
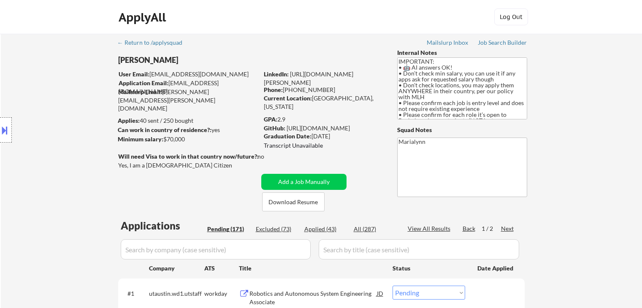
select select ""pending""
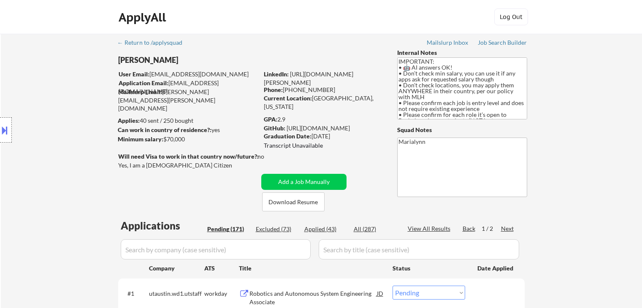
select select ""pending""
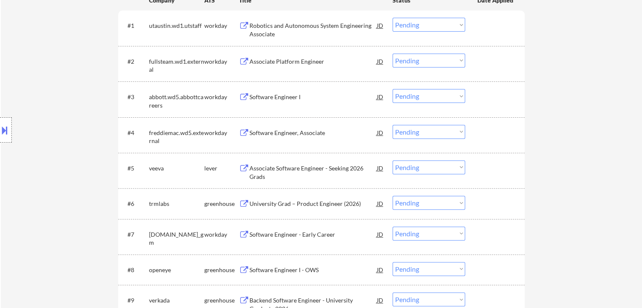
scroll to position [337, 0]
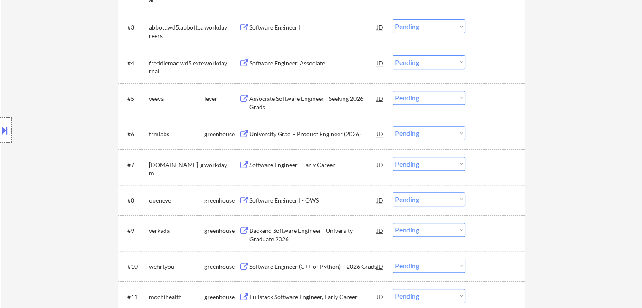
click at [428, 94] on select "Choose an option... Pending Applied Excluded (Questions) Excluded (Expired) Exc…" at bounding box center [428, 98] width 73 height 14
click at [392, 91] on select "Choose an option... Pending Applied Excluded (Questions) Excluded (Expired) Exc…" at bounding box center [428, 98] width 73 height 14
select select ""pending""
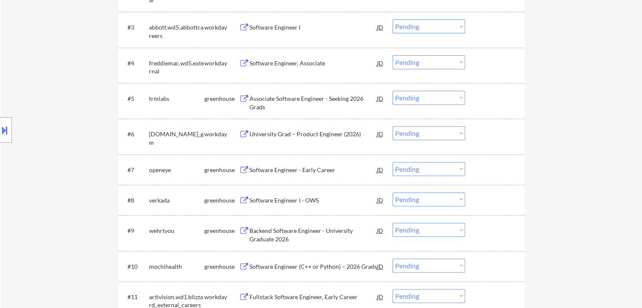
click at [283, 103] on div "Associate Software Engineer - Seeking 2026 Grads" at bounding box center [312, 101] width 127 height 20
